Goal: Transaction & Acquisition: Purchase product/service

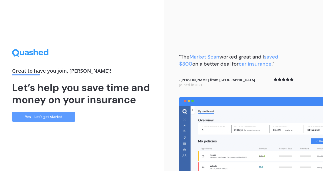
click at [62, 114] on link "Yes - Let’s get started" at bounding box center [43, 117] width 63 height 10
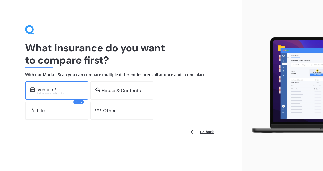
click at [65, 92] on div "Vehicle *" at bounding box center [60, 89] width 46 height 5
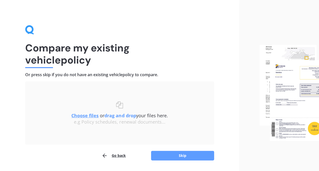
scroll to position [15, 0]
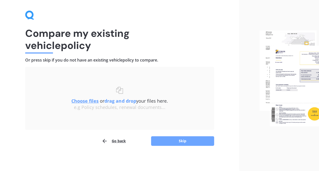
click at [165, 142] on button "Skip" at bounding box center [182, 141] width 63 height 10
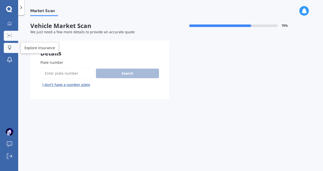
click at [12, 48] on div at bounding box center [10, 47] width 8 height 5
